Goal: Information Seeking & Learning: Learn about a topic

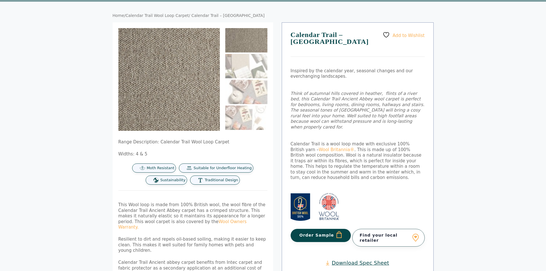
scroll to position [29, 0]
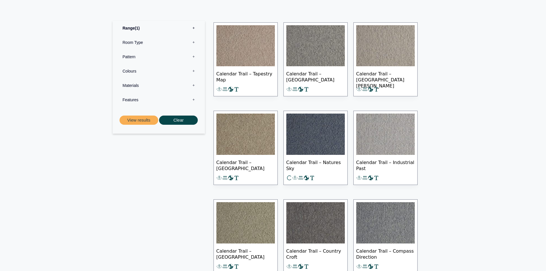
scroll to position [315, 0]
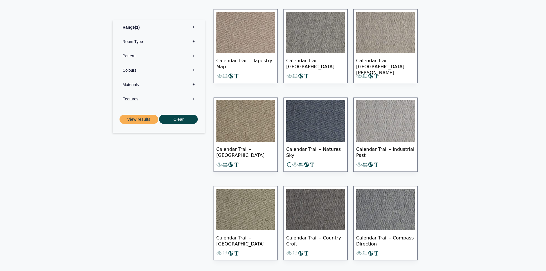
scroll to position [315, 0]
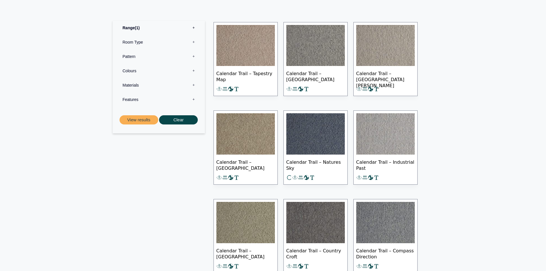
click at [222, 47] on img at bounding box center [245, 45] width 58 height 41
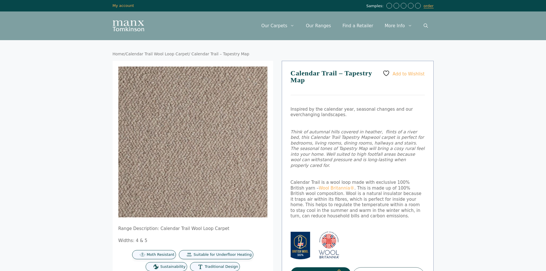
drag, startPoint x: 291, startPoint y: 131, endPoint x: 382, endPoint y: 159, distance: 94.3
click at [382, 159] on p "Think of autumnal hills covered in heather, flints of a river bed, this Calenda…" at bounding box center [357, 148] width 134 height 39
drag, startPoint x: 345, startPoint y: 74, endPoint x: 354, endPoint y: 85, distance: 14.6
click at [354, 85] on h1 "Calendar Trail – Tapestry Map" at bounding box center [357, 82] width 134 height 25
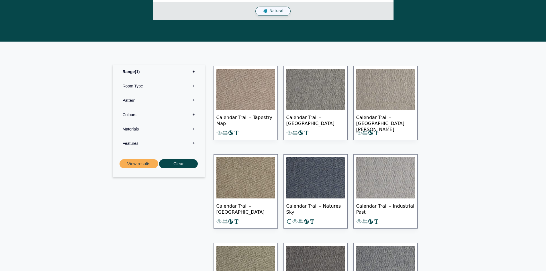
scroll to position [258, 0]
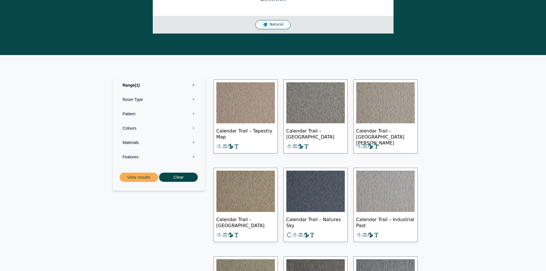
click at [245, 132] on span "Calendar Trail – Tapestry Map" at bounding box center [245, 133] width 58 height 20
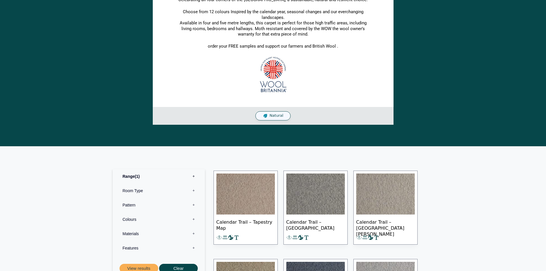
scroll to position [239, 0]
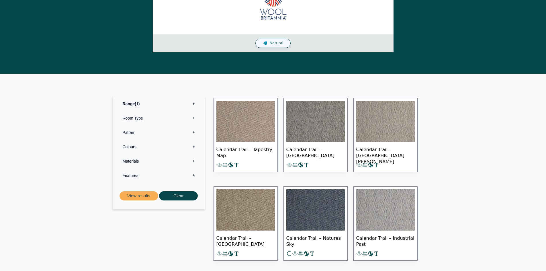
click at [256, 152] on span "Calendar Trail – Tapestry Map" at bounding box center [245, 152] width 58 height 20
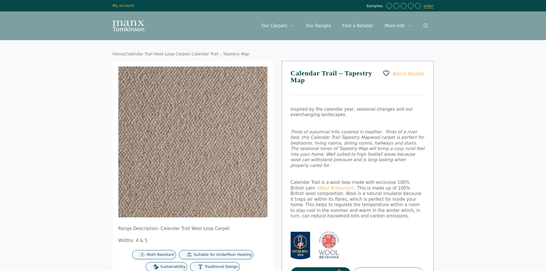
drag, startPoint x: 290, startPoint y: 132, endPoint x: 341, endPoint y: 161, distance: 58.7
click at [341, 161] on p "Think of autumnal hills covered in heather, flints of a river bed, this Calenda…" at bounding box center [357, 148] width 134 height 39
drag, startPoint x: 290, startPoint y: 74, endPoint x: 336, endPoint y: 74, distance: 45.8
click at [336, 74] on h1 "Calendar Trail – Tapestry Map" at bounding box center [357, 82] width 134 height 25
